Goal: Find specific page/section: Find specific page/section

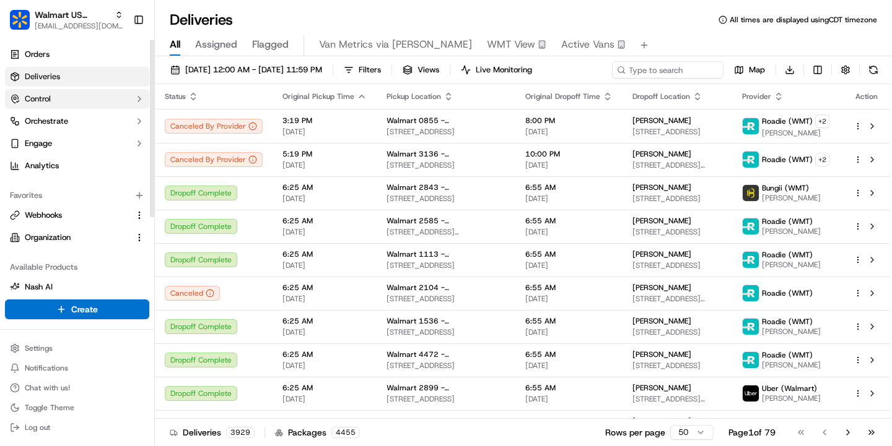
click at [54, 102] on button "Control" at bounding box center [77, 99] width 144 height 20
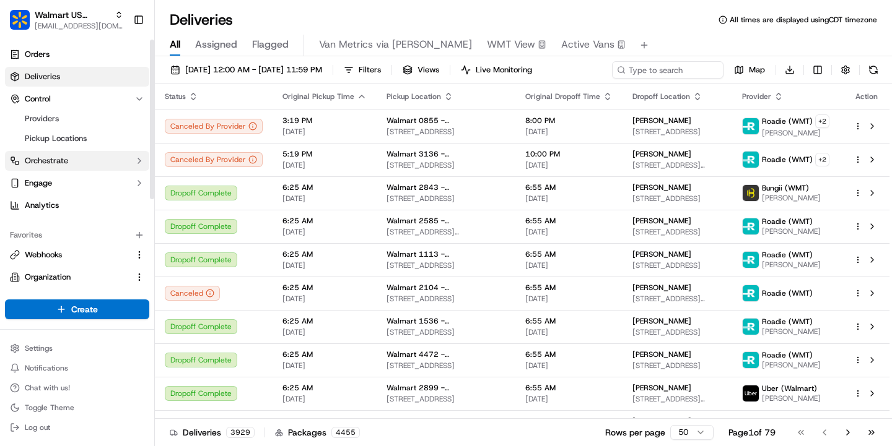
click at [61, 154] on button "Orchestrate" at bounding box center [77, 161] width 144 height 20
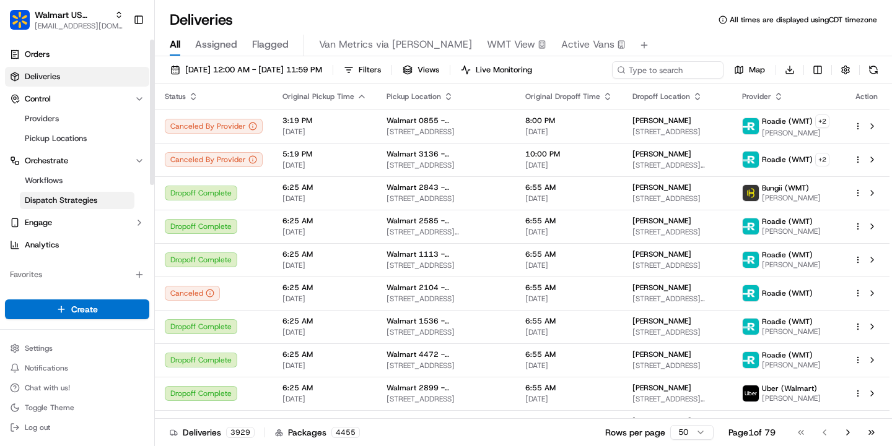
click at [66, 203] on span "Dispatch Strategies" at bounding box center [61, 200] width 72 height 11
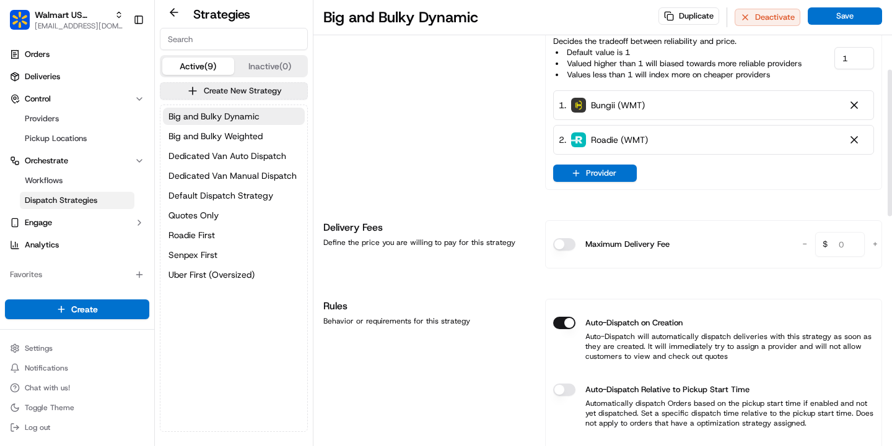
scroll to position [212, 0]
click at [204, 234] on span "Roadie First" at bounding box center [191, 235] width 46 height 12
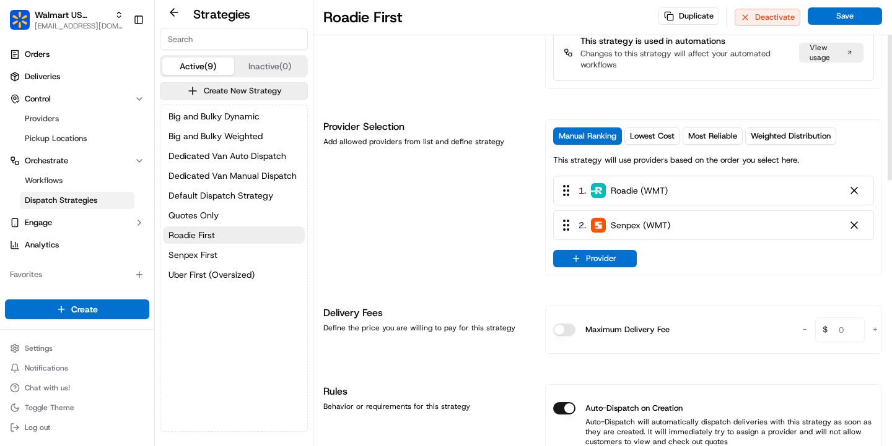
scroll to position [92, 0]
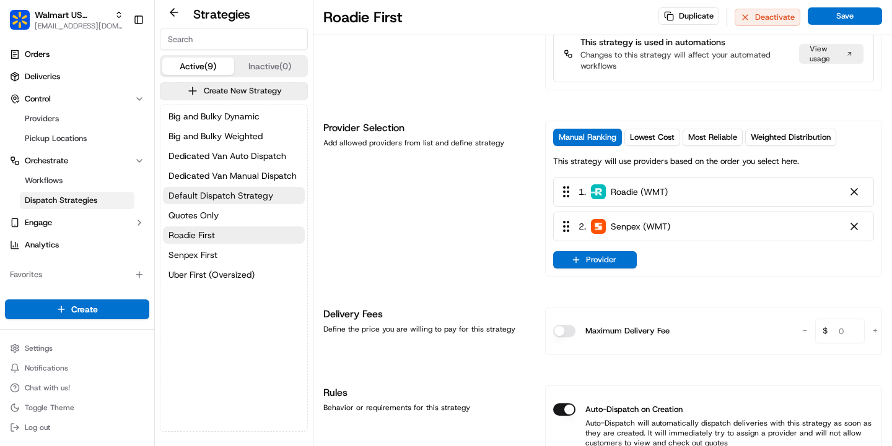
click at [203, 194] on span "Default Dispatch Strategy" at bounding box center [220, 195] width 105 height 12
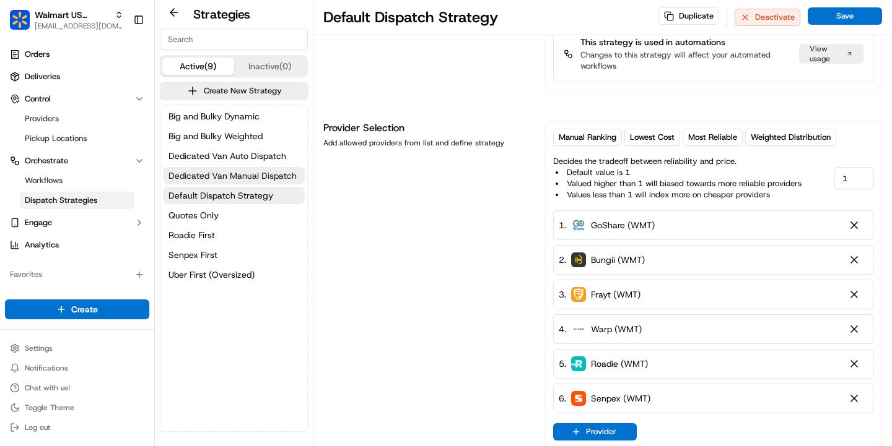
click at [206, 175] on span "Dedicated Van Manual Dispatch" at bounding box center [232, 176] width 128 height 12
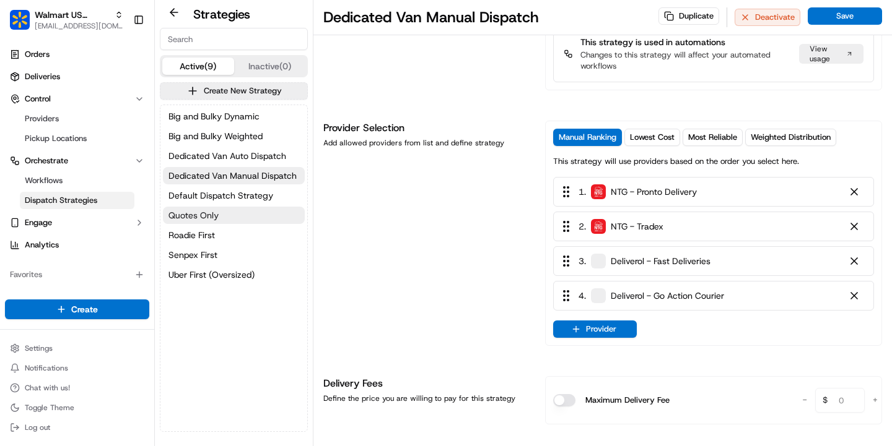
click at [204, 214] on span "Quotes Only" at bounding box center [193, 215] width 50 height 12
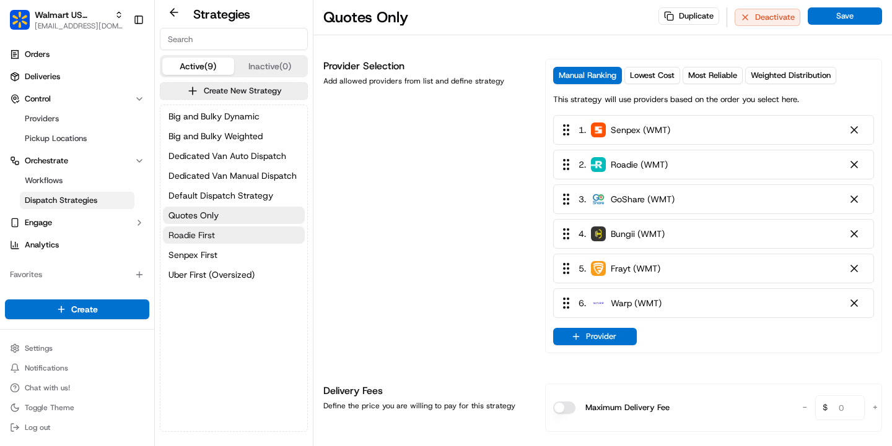
click at [206, 237] on span "Roadie First" at bounding box center [191, 235] width 46 height 12
